Goal: Information Seeking & Learning: Learn about a topic

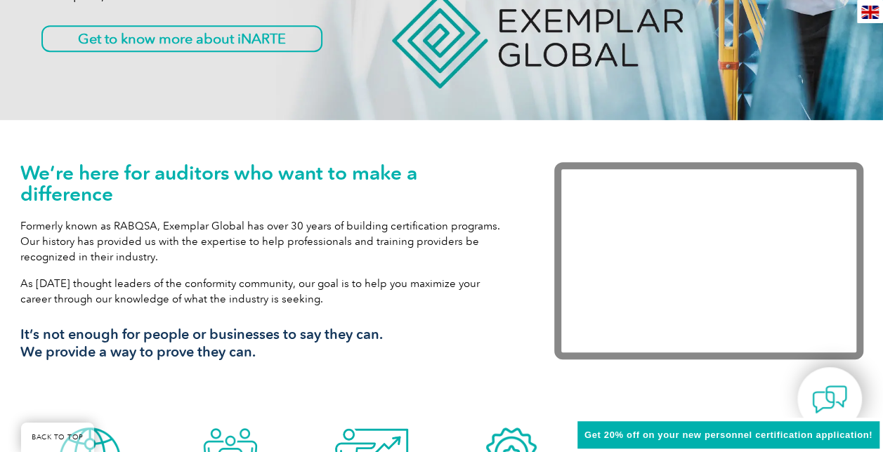
scroll to position [351, 0]
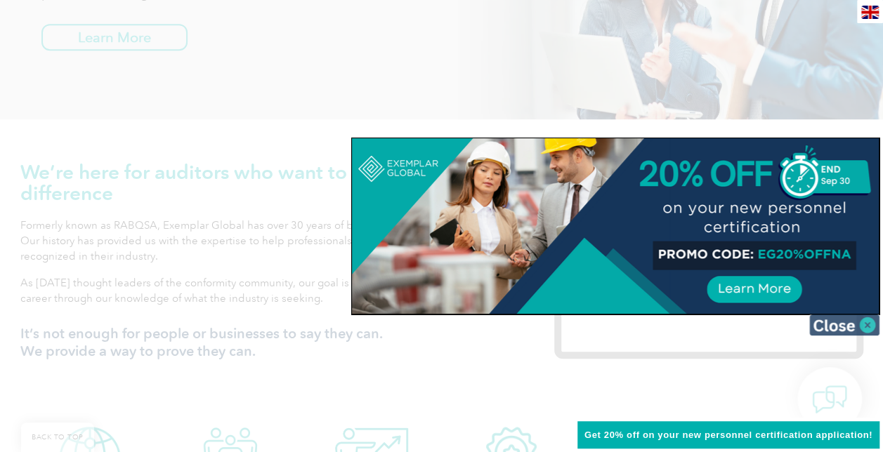
click at [851, 322] on img at bounding box center [844, 325] width 70 height 21
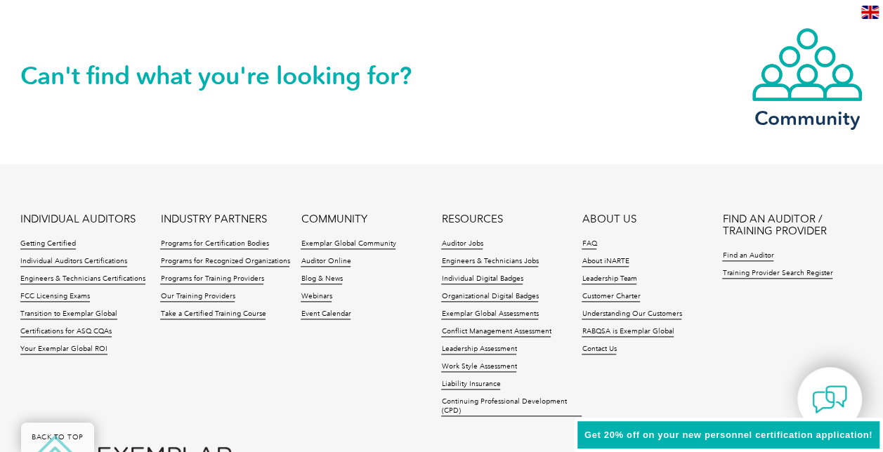
scroll to position [3393, 0]
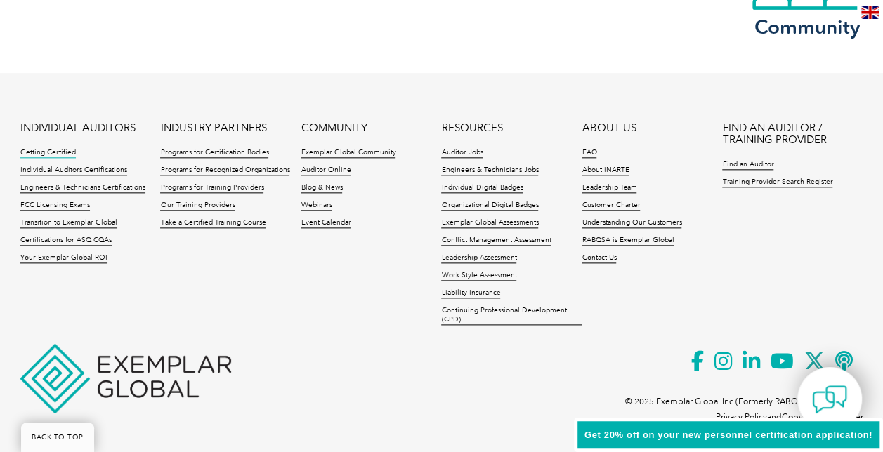
click at [59, 148] on link "Getting Certified" at bounding box center [47, 153] width 55 height 10
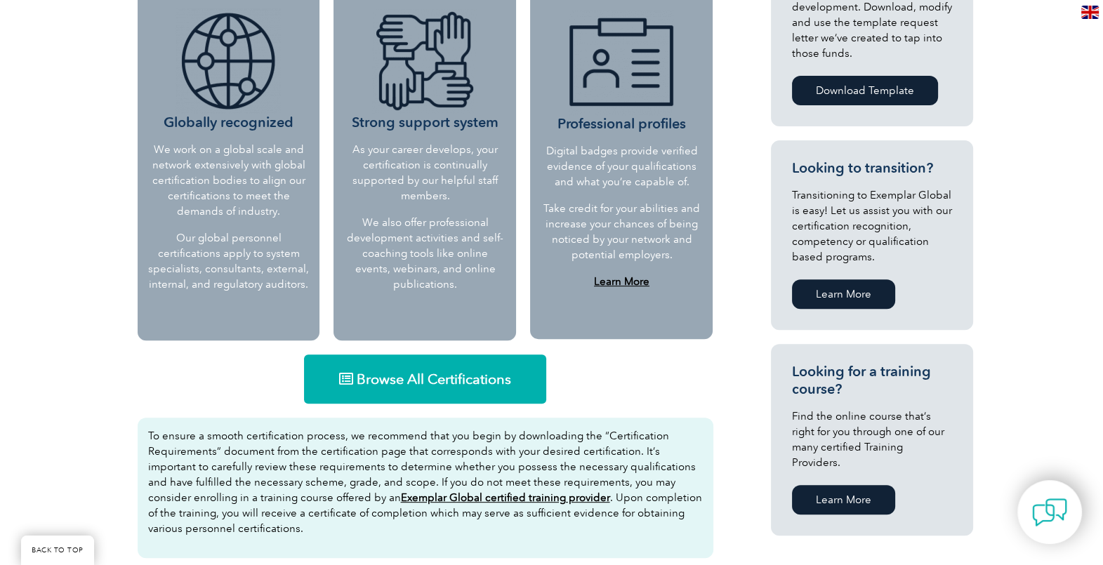
scroll to position [539, 0]
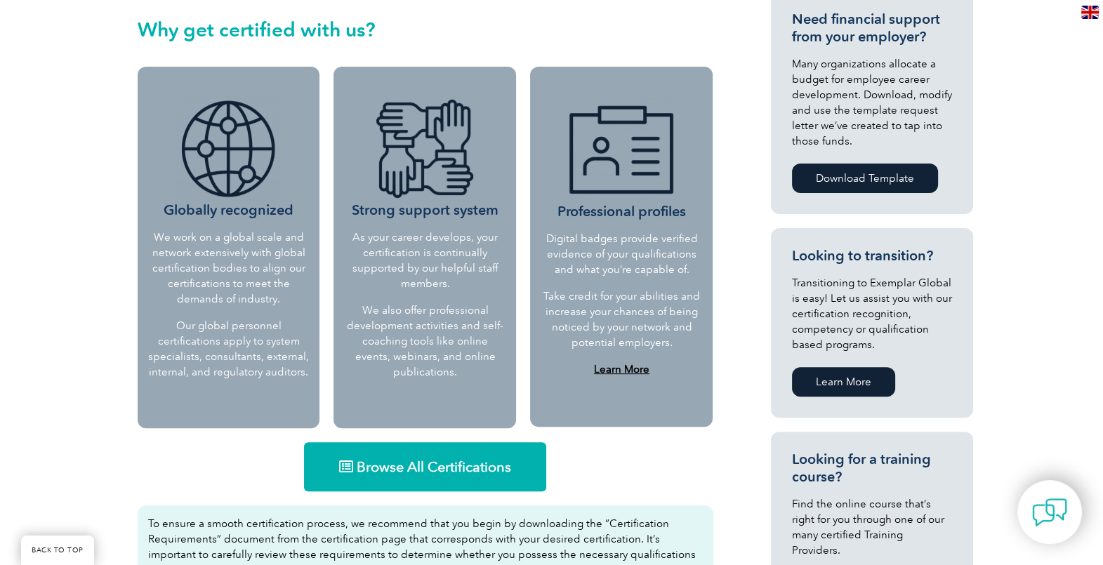
click at [60, 452] on div "Why should you get certified? Gaining personnel certification will enhance your…" at bounding box center [551, 566] width 1103 height 1578
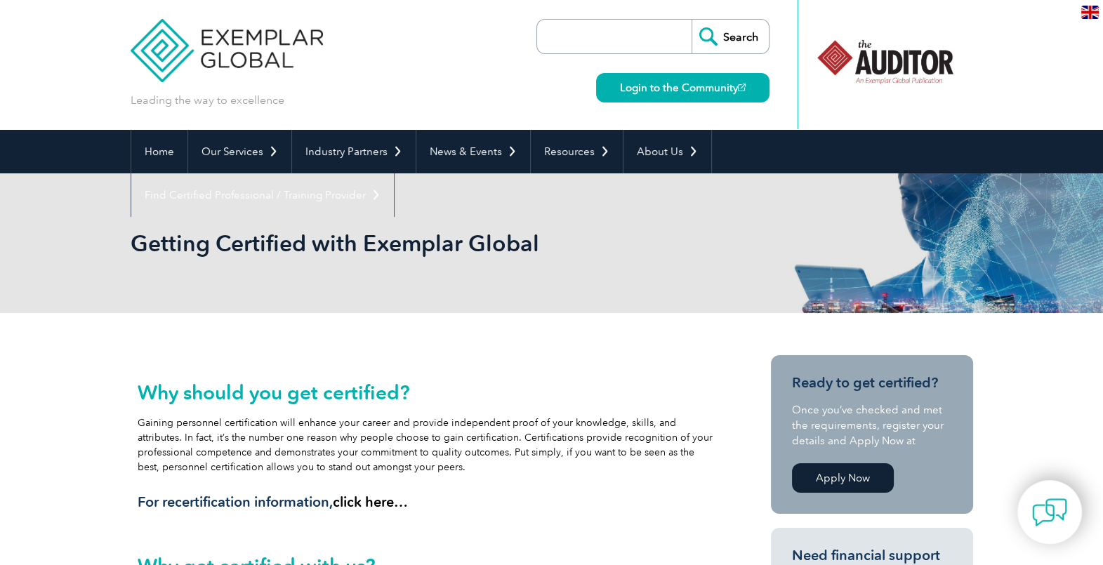
scroll to position [0, 0]
